Goal: Task Accomplishment & Management: Use online tool/utility

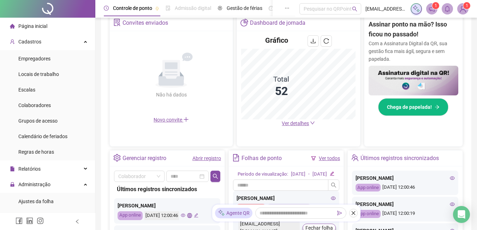
scroll to position [247, 0]
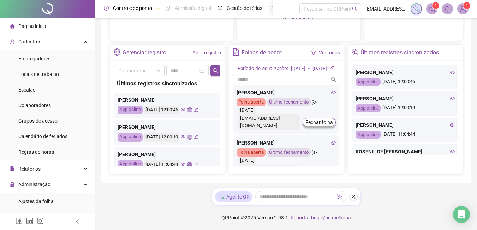
click at [203, 54] on link "Abrir registro" at bounding box center [206, 53] width 29 height 6
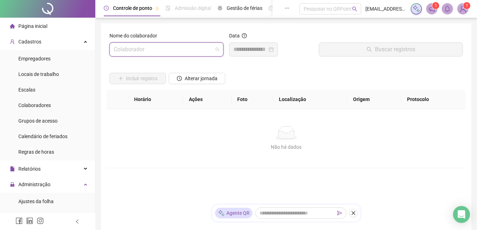
click at [185, 52] on input "search" at bounding box center [163, 49] width 99 height 13
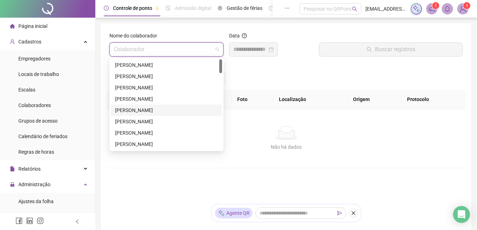
scroll to position [71, 0]
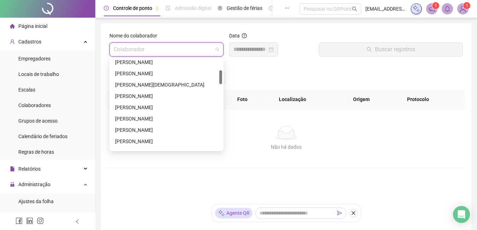
drag, startPoint x: 157, startPoint y: 108, endPoint x: 288, endPoint y: 74, distance: 135.2
click at [288, 74] on div "Incluir registro Alterar jornada" at bounding box center [286, 76] width 356 height 28
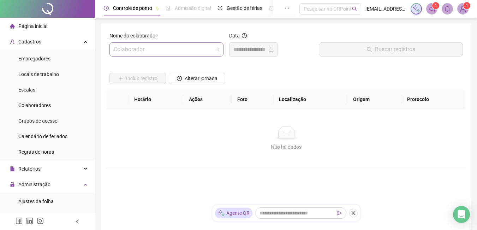
click at [197, 52] on input "search" at bounding box center [163, 49] width 99 height 13
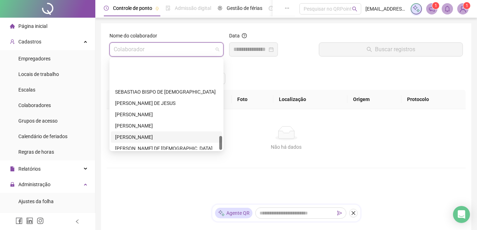
scroll to position [497, 0]
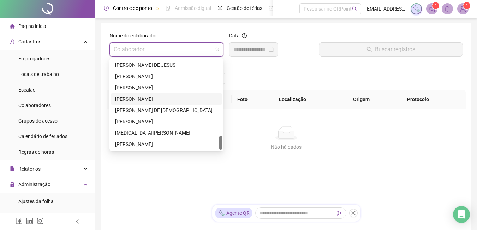
click at [124, 97] on div "[PERSON_NAME]" at bounding box center [166, 99] width 103 height 8
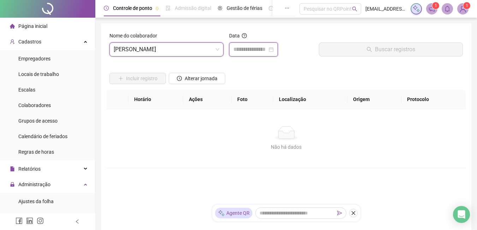
click at [246, 48] on input at bounding box center [250, 49] width 34 height 8
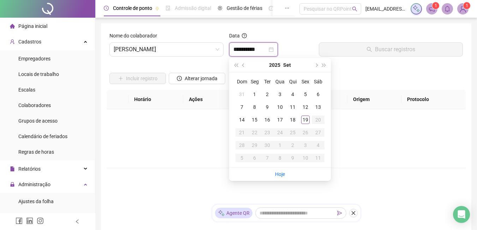
type input "**********"
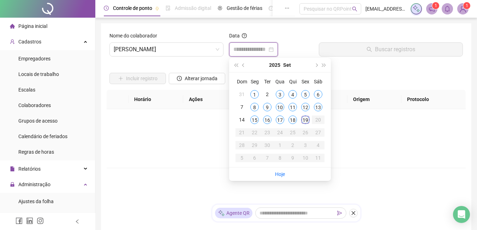
type input "**********"
click at [306, 119] on div "19" at bounding box center [305, 119] width 8 height 8
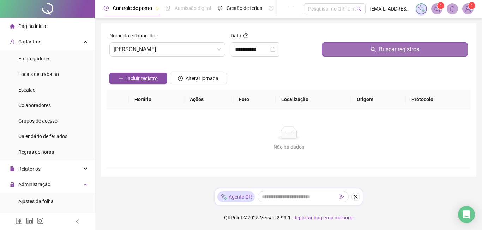
click at [368, 51] on button "Buscar registros" at bounding box center [395, 49] width 146 height 14
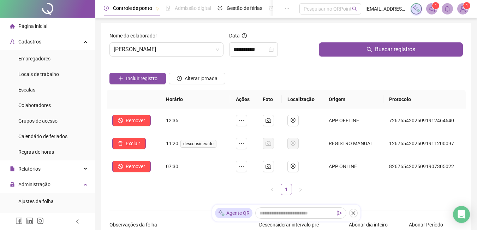
click at [34, 24] on span "Página inicial" at bounding box center [32, 26] width 29 height 6
